Goal: Navigation & Orientation: Understand site structure

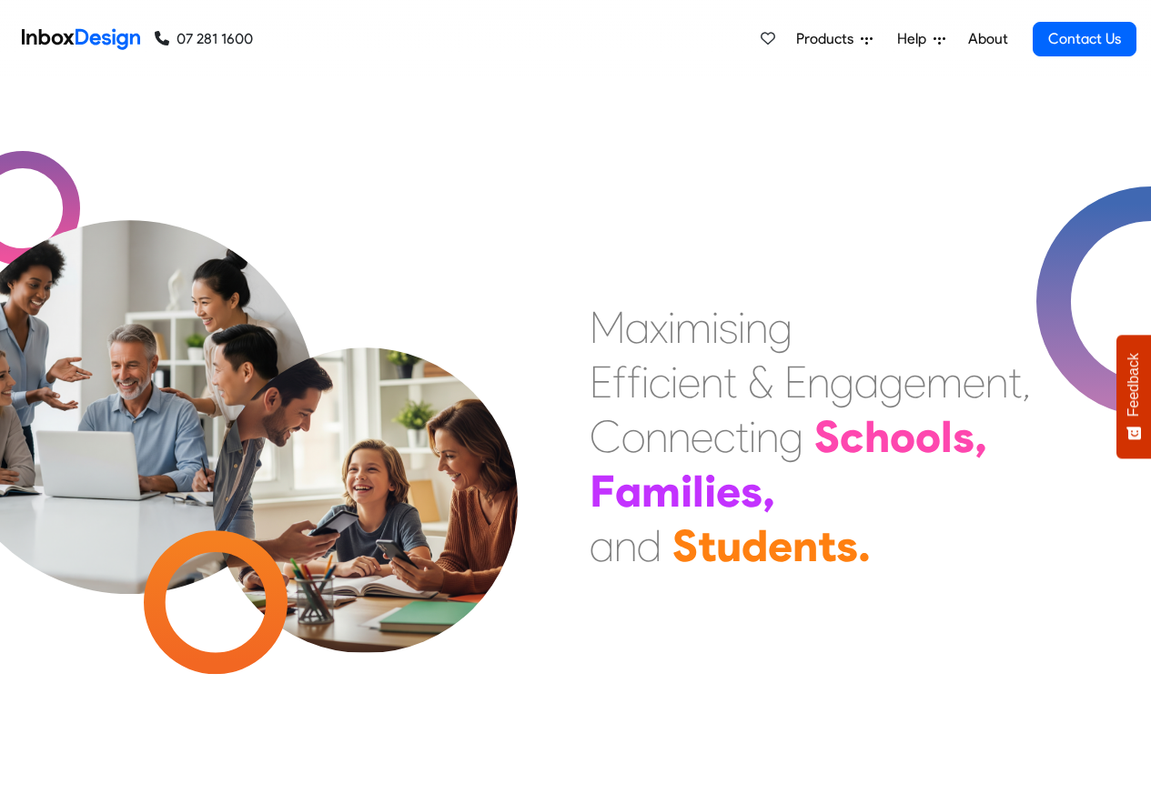
click at [987, 40] on link "About" at bounding box center [988, 39] width 50 height 36
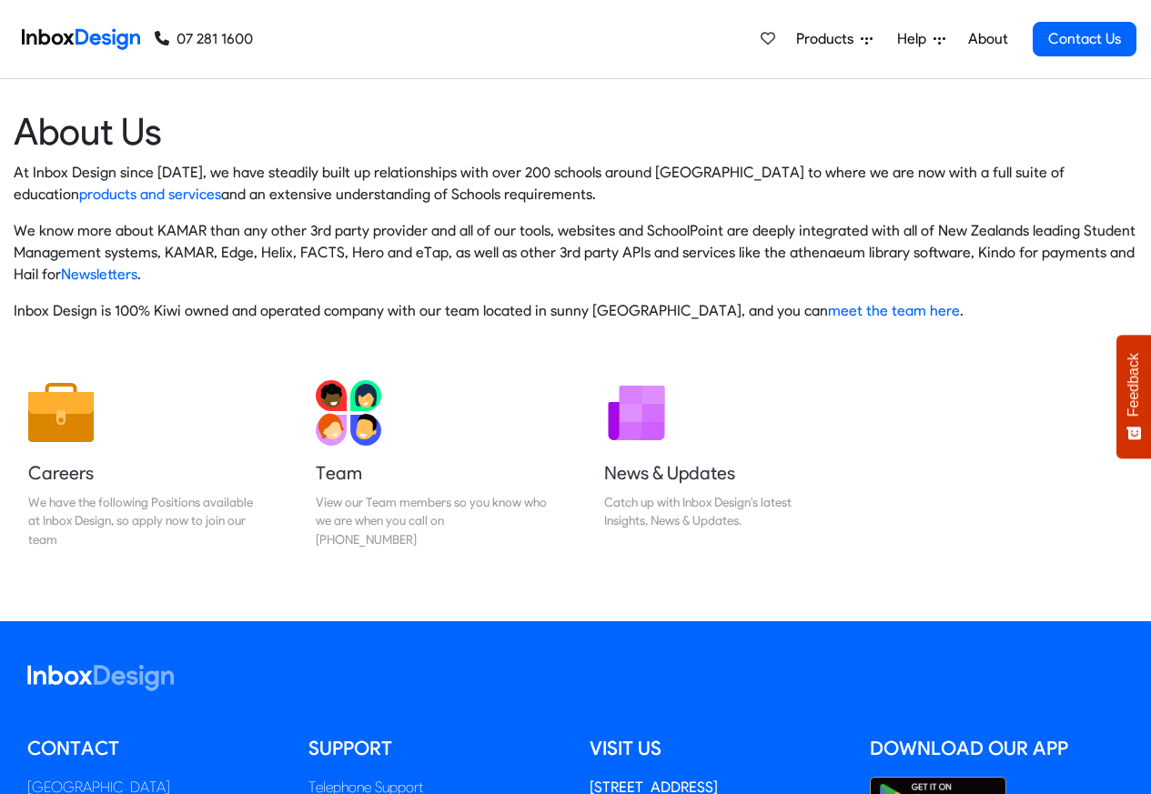
click at [94, 37] on img at bounding box center [81, 39] width 118 height 36
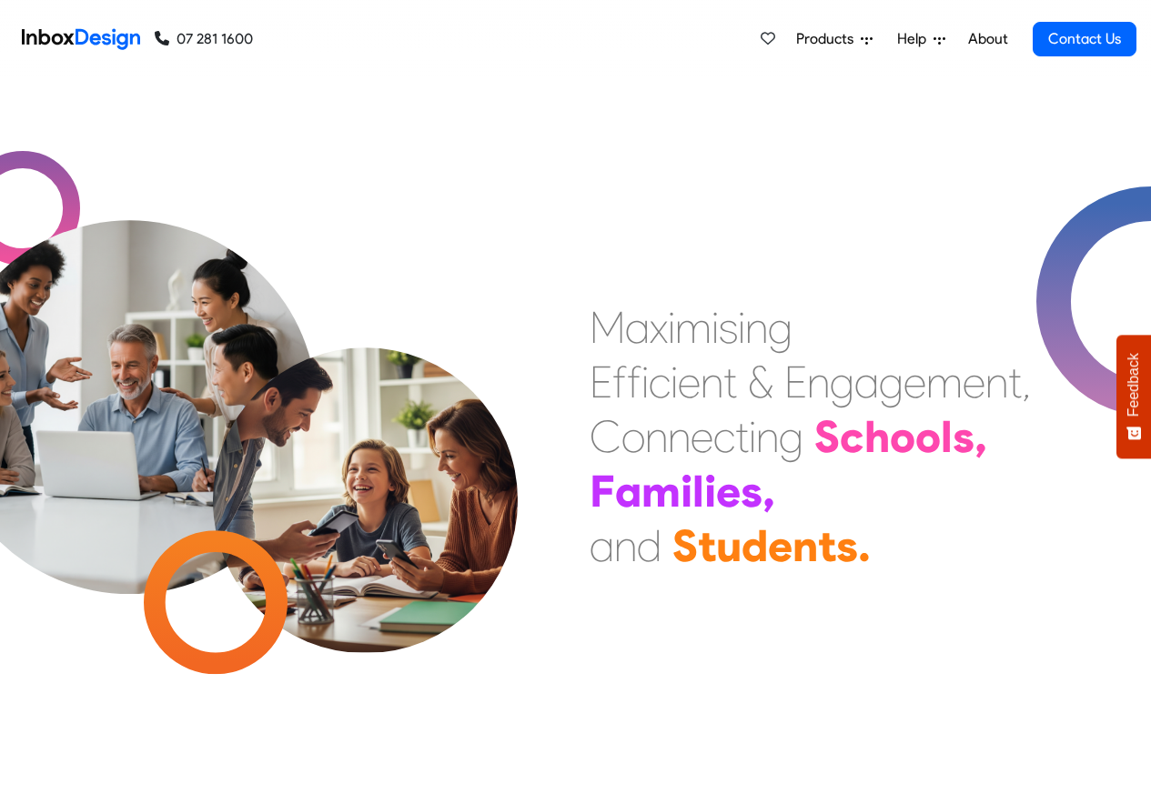
click at [821, 40] on span "Products" at bounding box center [828, 39] width 65 height 22
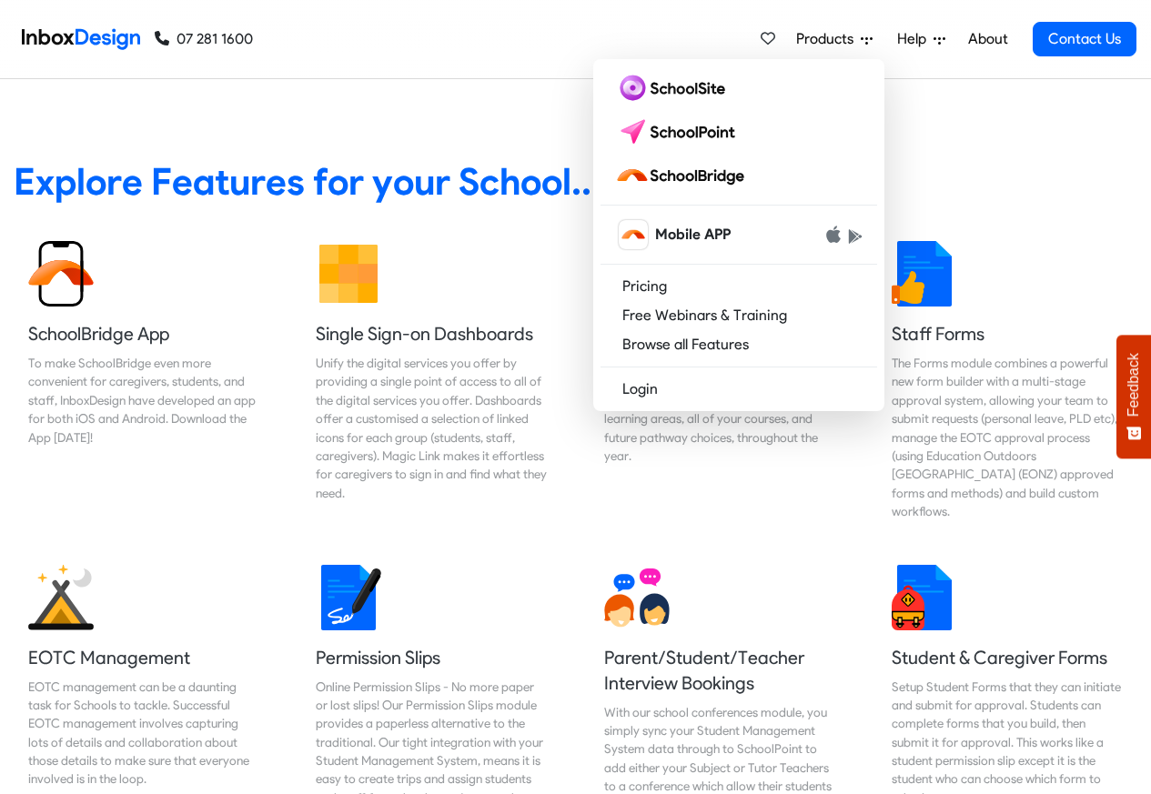
scroll to position [764, 0]
